Goal: Task Accomplishment & Management: Manage account settings

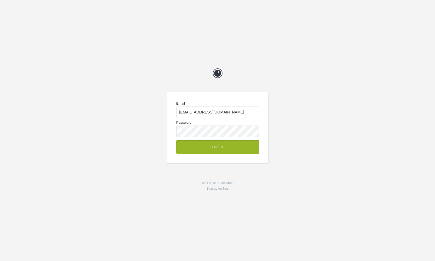
click at [230, 149] on button "Log In" at bounding box center [217, 147] width 83 height 14
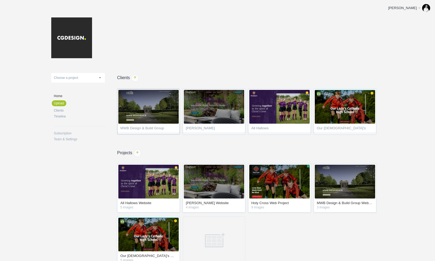
click at [151, 127] on span "MWB Design & Build Group" at bounding box center [148, 128] width 56 height 5
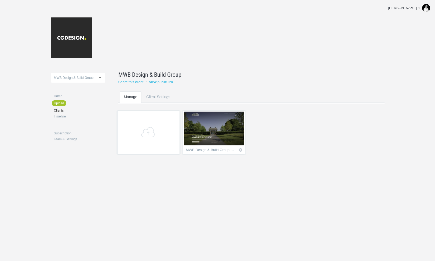
click at [222, 134] on img at bounding box center [214, 129] width 60 height 34
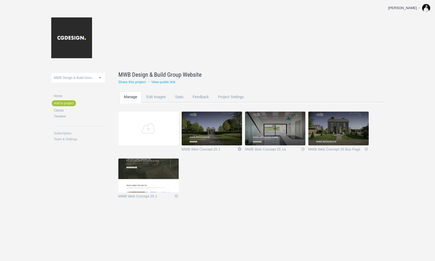
click at [239, 149] on link "Icon" at bounding box center [239, 149] width 5 height 5
click at [224, 141] on link "Delete" at bounding box center [229, 140] width 32 height 6
click at [228, 140] on link "Yeah I'm sure" at bounding box center [229, 140] width 32 height 6
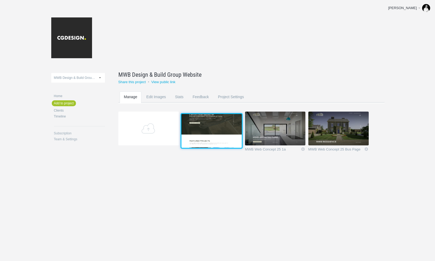
drag, startPoint x: 153, startPoint y: 177, endPoint x: 216, endPoint y: 131, distance: 77.0
click at [216, 131] on img at bounding box center [211, 131] width 60 height 34
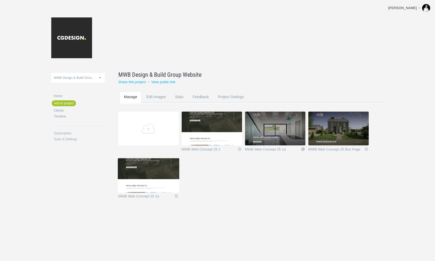
click at [302, 149] on link "Icon" at bounding box center [303, 149] width 5 height 5
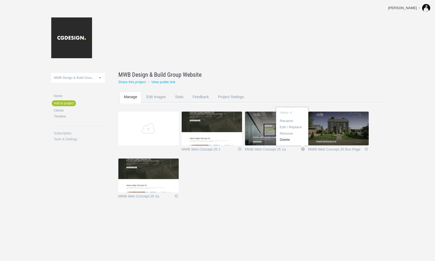
click at [287, 141] on link "Delete" at bounding box center [292, 140] width 32 height 6
click at [287, 141] on link "Yeah I'm sure" at bounding box center [292, 140] width 32 height 6
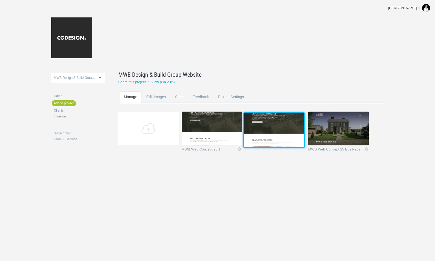
drag, startPoint x: 151, startPoint y: 170, endPoint x: 276, endPoint y: 123, distance: 133.0
click at [276, 123] on img at bounding box center [274, 130] width 60 height 34
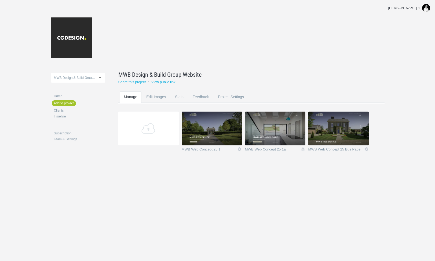
click at [225, 124] on img at bounding box center [212, 129] width 60 height 34
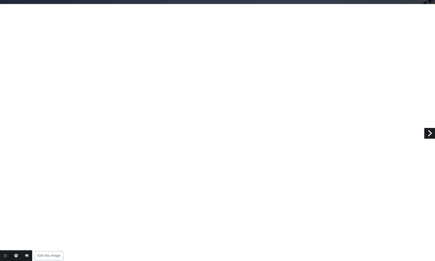
click at [16, 255] on link "Edit this image" at bounding box center [16, 255] width 11 height 11
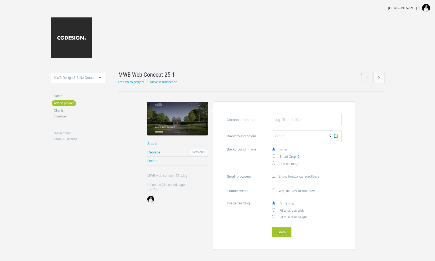
click at [289, 209] on label "Fit to screen width" at bounding box center [307, 210] width 70 height 7
click at [275, 209] on input "Fit to screen width" at bounding box center [273, 209] width 3 height 3
radio input "true"
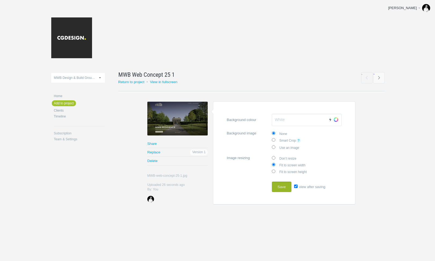
click at [285, 186] on button "Save" at bounding box center [282, 187] width 20 height 11
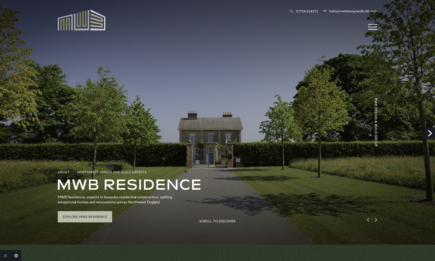
click at [430, 132] on link "Next" at bounding box center [429, 133] width 11 height 11
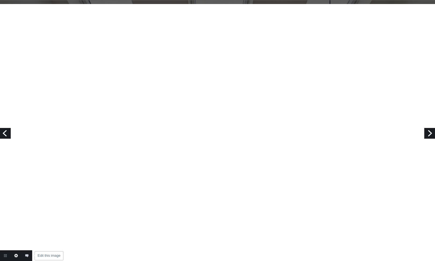
scroll to position [559, 0]
click at [14, 257] on link "Edit this image" at bounding box center [16, 255] width 11 height 11
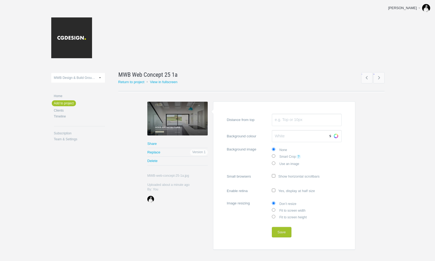
click at [282, 209] on label "Fit to screen width" at bounding box center [307, 210] width 70 height 7
click at [275, 209] on input "Fit to screen width" at bounding box center [273, 209] width 3 height 3
radio input "true"
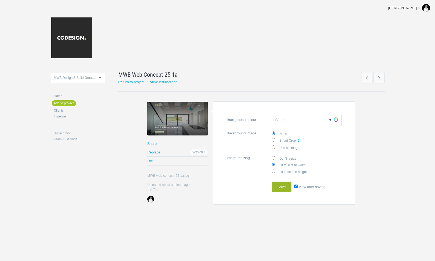
click at [282, 187] on button "Save" at bounding box center [282, 187] width 20 height 11
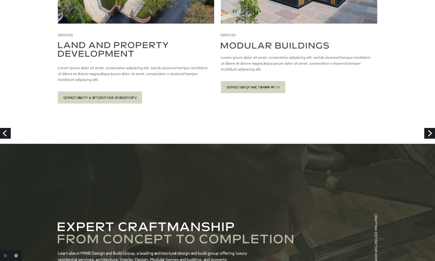
scroll to position [714, 0]
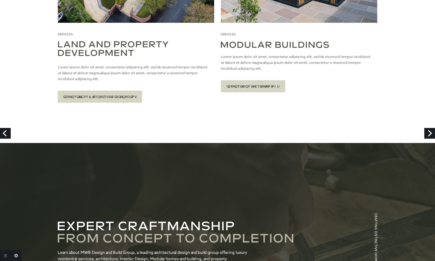
click at [428, 132] on link "Next" at bounding box center [429, 133] width 11 height 11
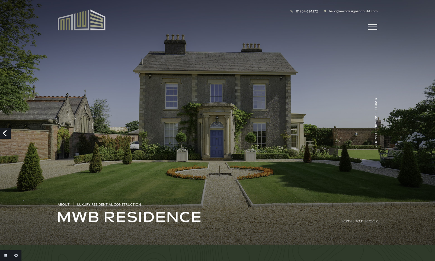
click at [6, 132] on link "Previous" at bounding box center [5, 133] width 11 height 11
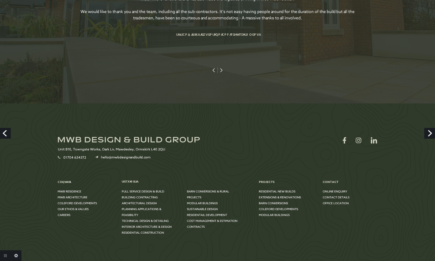
scroll to position [1852, 0]
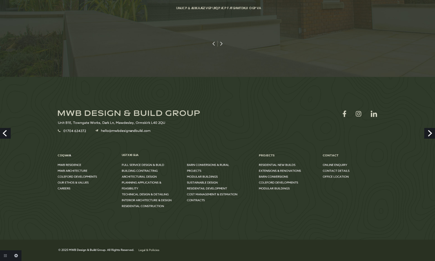
click at [428, 134] on link "Next" at bounding box center [429, 133] width 11 height 11
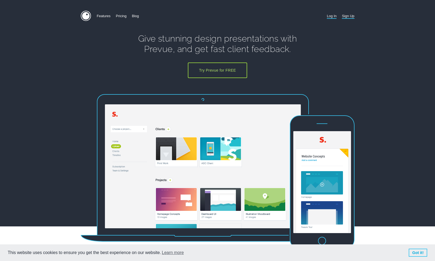
click at [332, 16] on link "Log In" at bounding box center [332, 16] width 10 height 10
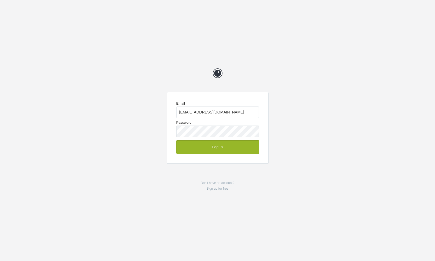
click at [229, 146] on button "Log In" at bounding box center [217, 147] width 83 height 14
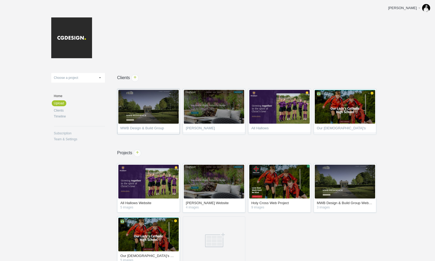
click at [151, 128] on span "MWB Design & Build Group" at bounding box center [148, 128] width 56 height 5
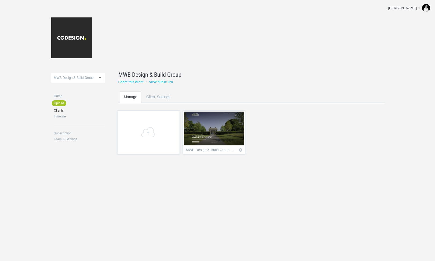
click at [223, 139] on img at bounding box center [214, 129] width 60 height 34
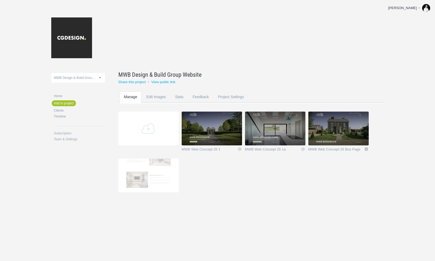
click at [367, 149] on link "Icon" at bounding box center [366, 149] width 5 height 5
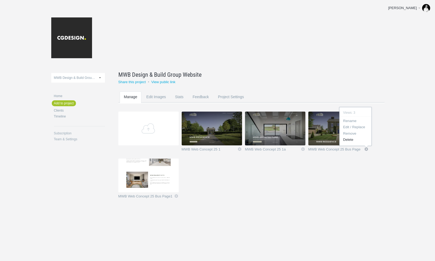
click at [349, 141] on link "Delete" at bounding box center [355, 140] width 32 height 6
click at [353, 139] on link "Yeah I'm sure" at bounding box center [355, 140] width 32 height 6
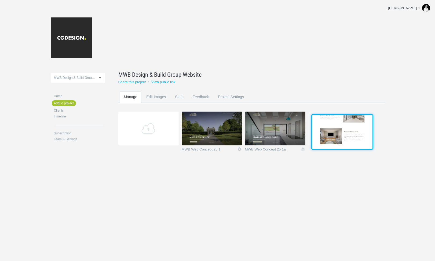
drag, startPoint x: 154, startPoint y: 171, endPoint x: 347, endPoint y: 127, distance: 198.0
click at [347, 127] on img at bounding box center [342, 132] width 60 height 34
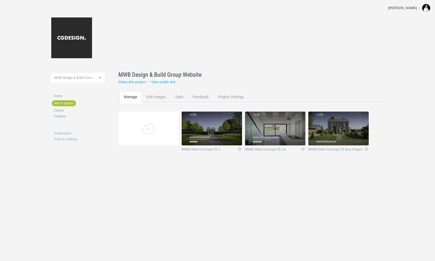
click at [345, 134] on img at bounding box center [338, 129] width 60 height 34
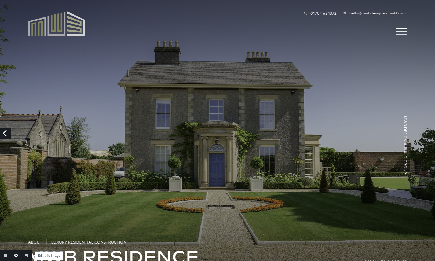
click at [15, 258] on link "Edit this image" at bounding box center [16, 255] width 11 height 11
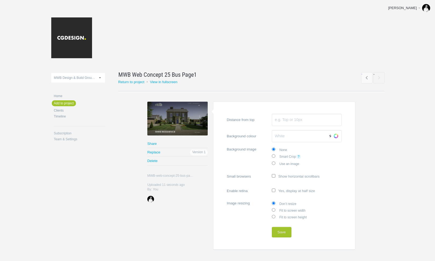
click at [288, 210] on label "Fit to screen width" at bounding box center [307, 210] width 70 height 7
click at [275, 210] on input "Fit to screen width" at bounding box center [273, 209] width 3 height 3
radio input "true"
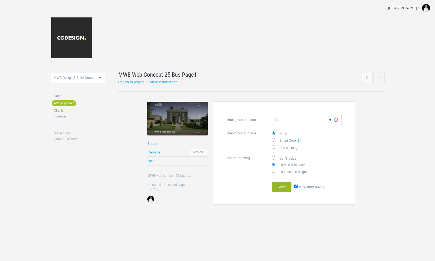
click at [281, 189] on button "Save" at bounding box center [282, 187] width 20 height 11
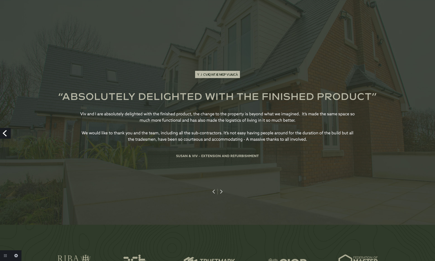
scroll to position [1030, 0]
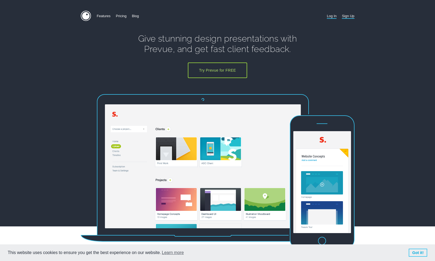
click at [328, 16] on link "Log In" at bounding box center [332, 16] width 10 height 10
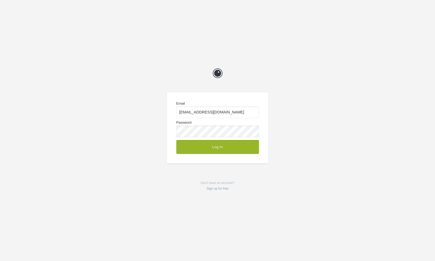
click at [234, 145] on button "Log In" at bounding box center [217, 147] width 83 height 14
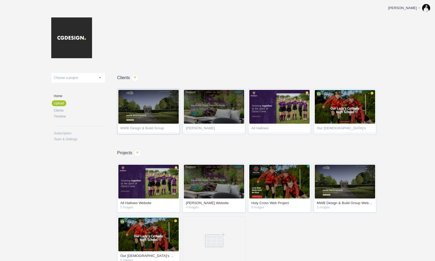
click at [153, 127] on span "MWB Design & Build Group" at bounding box center [148, 128] width 56 height 5
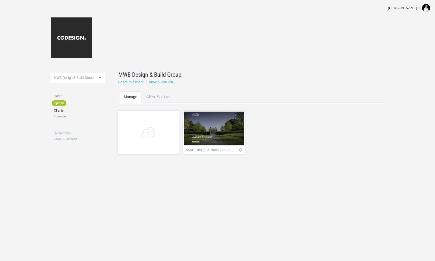
click at [225, 137] on img at bounding box center [214, 129] width 60 height 34
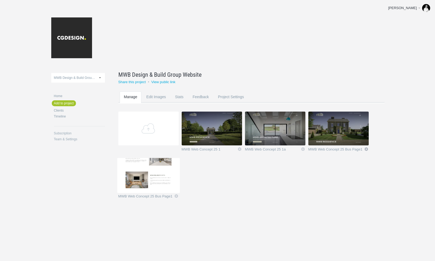
click at [367, 150] on link "Icon" at bounding box center [366, 149] width 5 height 5
click at [353, 140] on link "Delete" at bounding box center [355, 140] width 32 height 6
click at [353, 140] on link "Yeah I'm sure" at bounding box center [355, 140] width 32 height 6
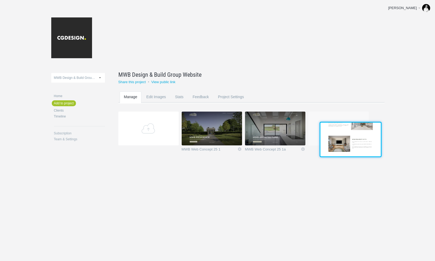
drag, startPoint x: 162, startPoint y: 173, endPoint x: 363, endPoint y: 137, distance: 204.6
click at [363, 137] on img at bounding box center [350, 140] width 60 height 34
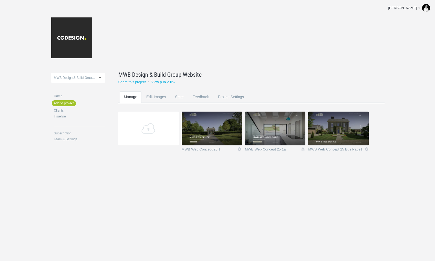
click at [336, 129] on img at bounding box center [338, 129] width 60 height 34
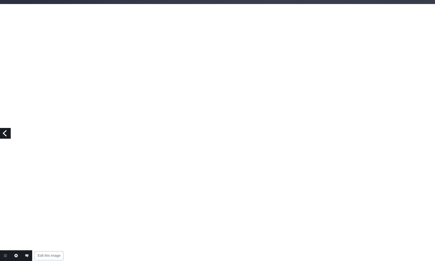
click at [14, 256] on link "Edit this image" at bounding box center [16, 255] width 11 height 11
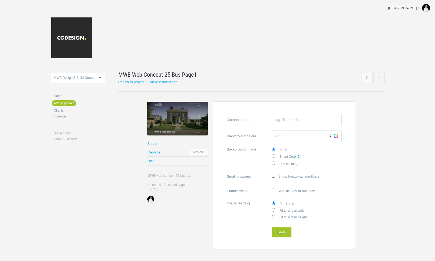
click at [284, 210] on label "Fit to screen width" at bounding box center [307, 210] width 70 height 7
click at [275, 210] on input "Fit to screen width" at bounding box center [273, 209] width 3 height 3
radio input "true"
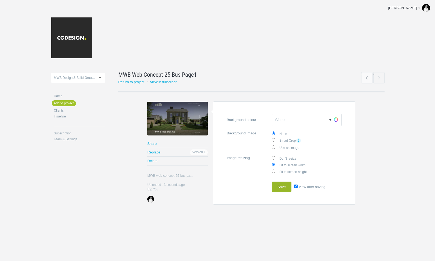
click at [282, 187] on button "Save" at bounding box center [282, 187] width 20 height 11
